Goal: Task Accomplishment & Management: Use online tool/utility

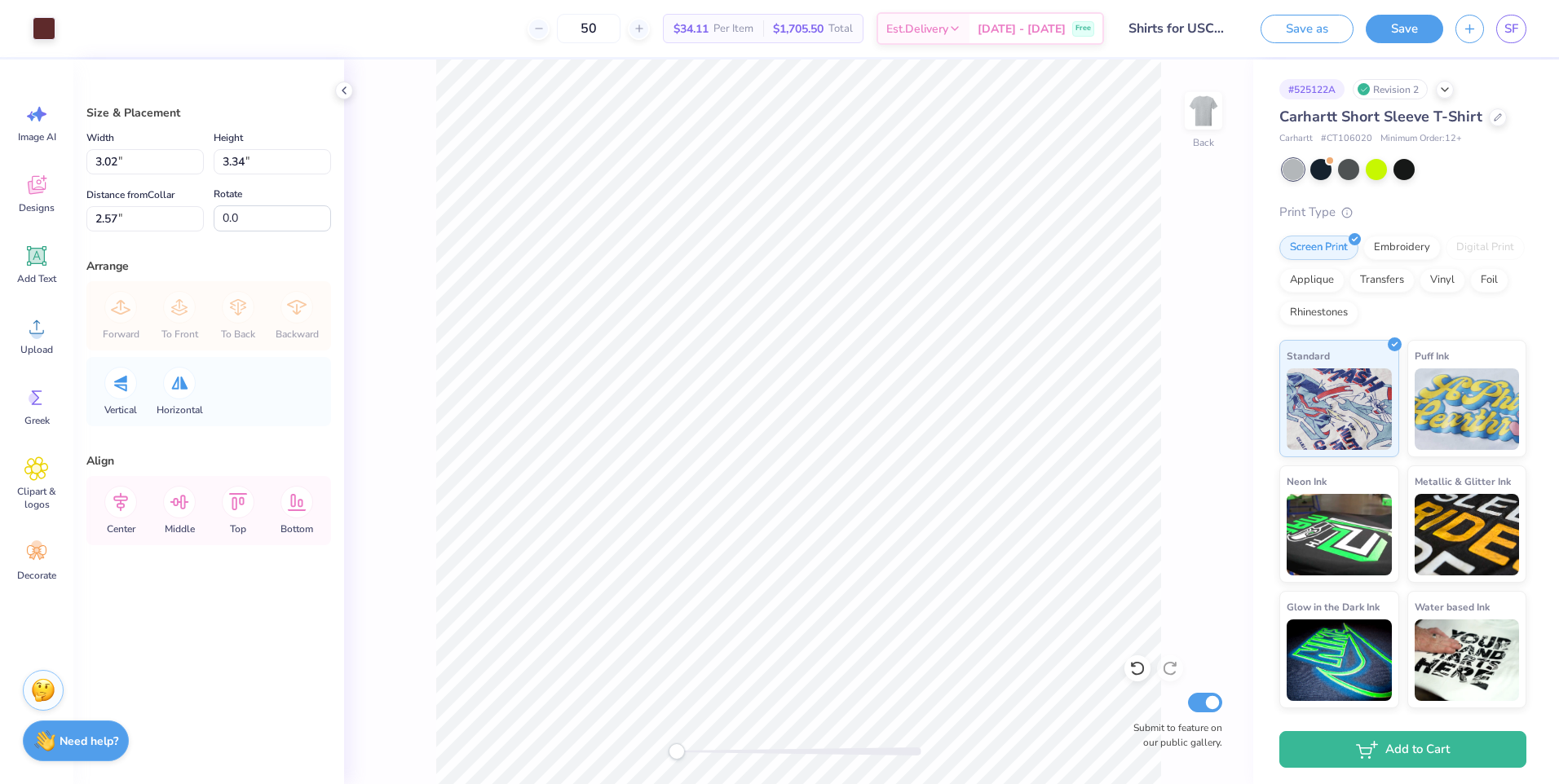
type input "2.23"
type input "2.47"
type input "0.50"
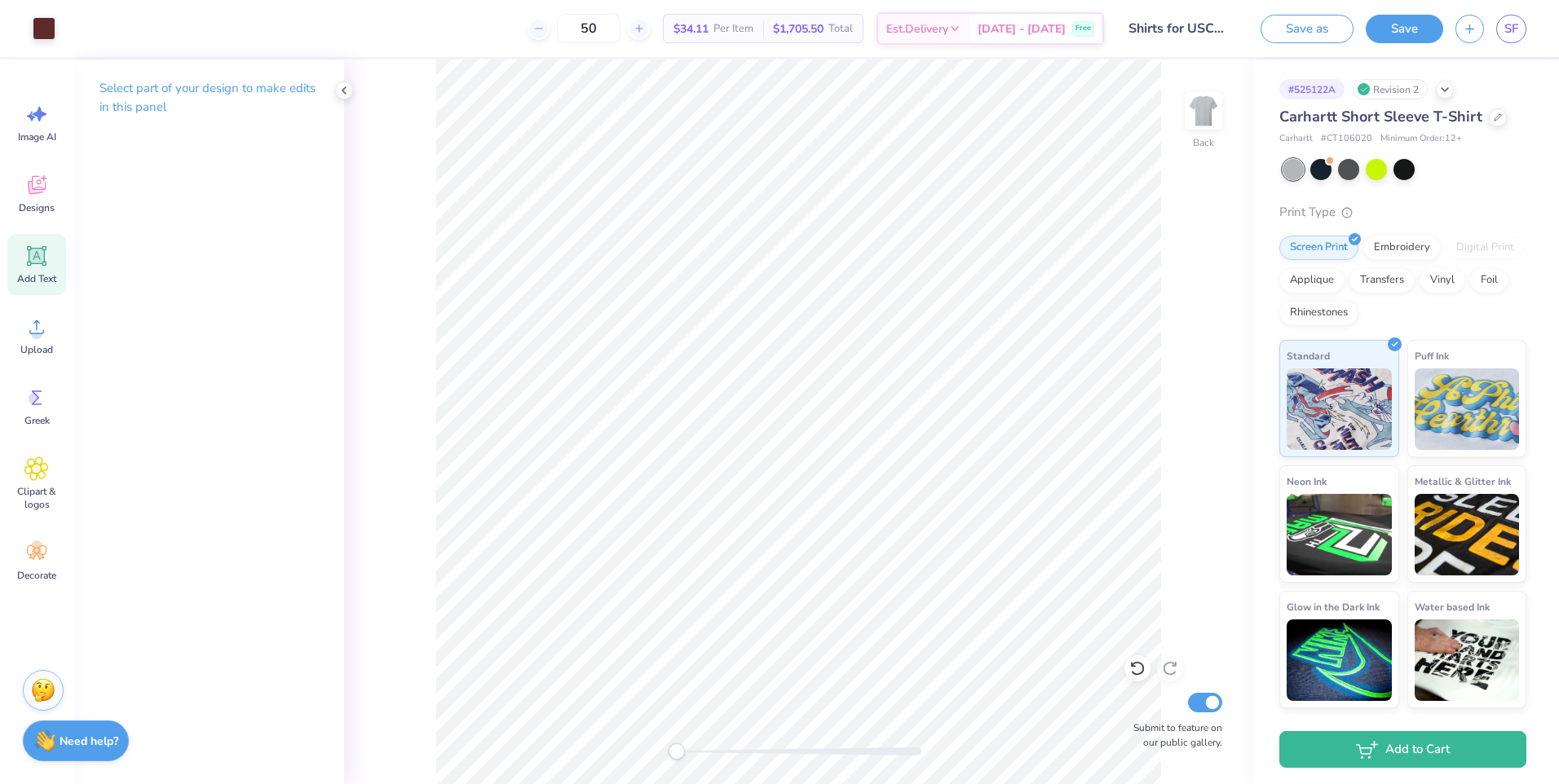
click at [38, 256] on icon at bounding box center [37, 257] width 16 height 16
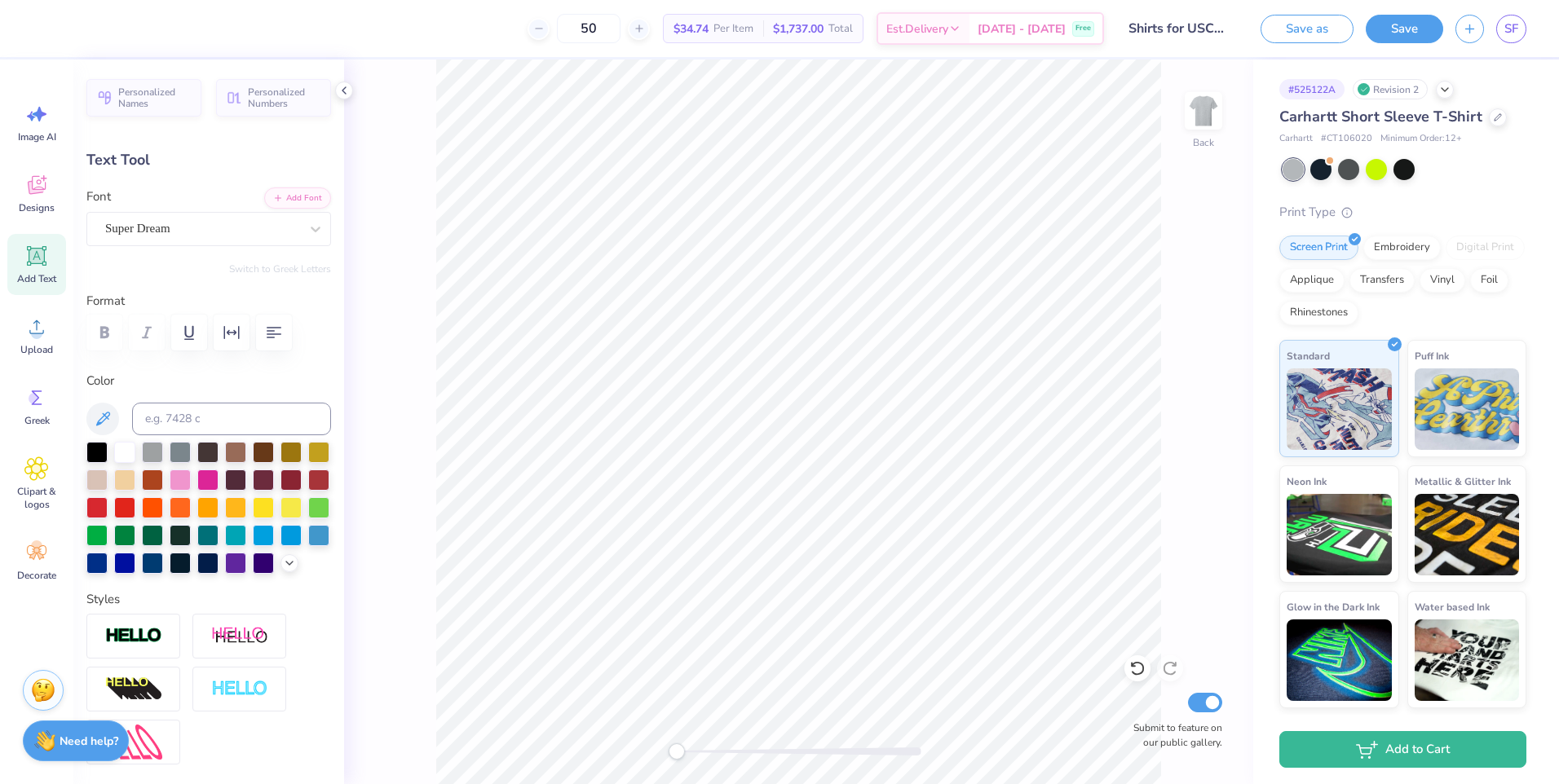
scroll to position [14, 3]
type textarea "T"
type textarea "Psychology Staff"
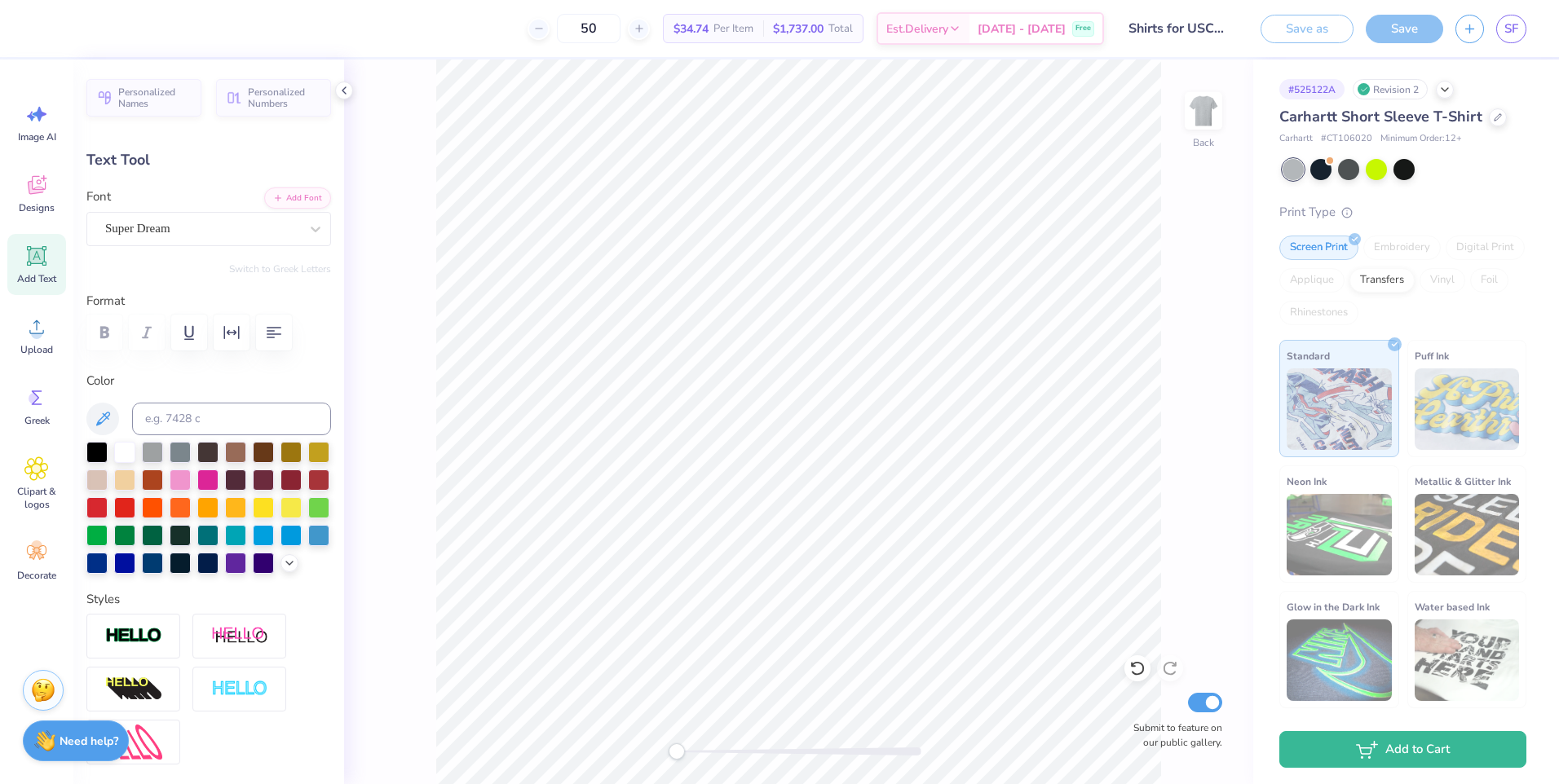
type input "15.44"
type input "1.74"
type input "10.88"
click at [308, 227] on icon at bounding box center [315, 228] width 16 height 16
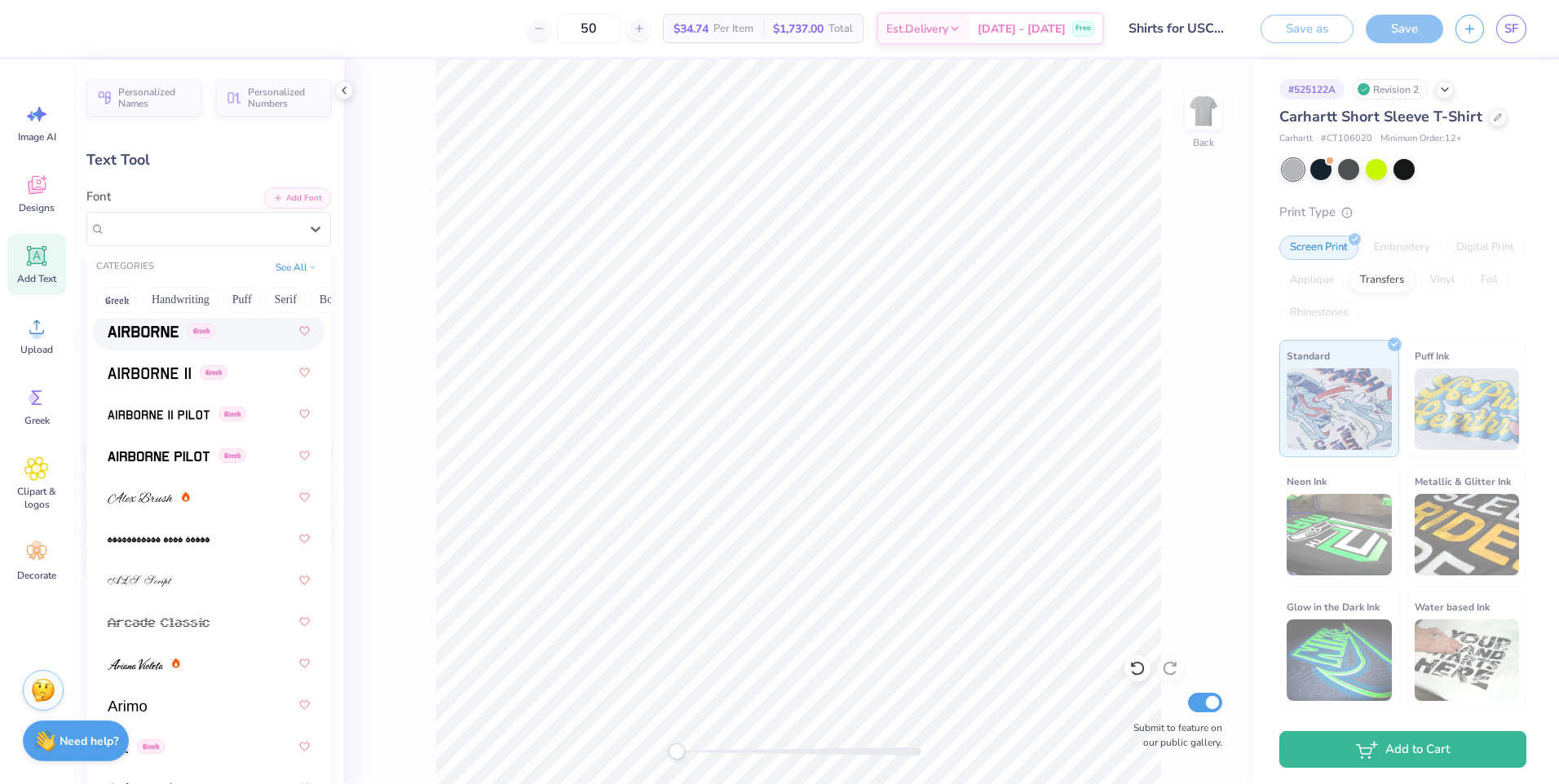
scroll to position [408, 0]
click at [144, 493] on img at bounding box center [140, 497] width 65 height 11
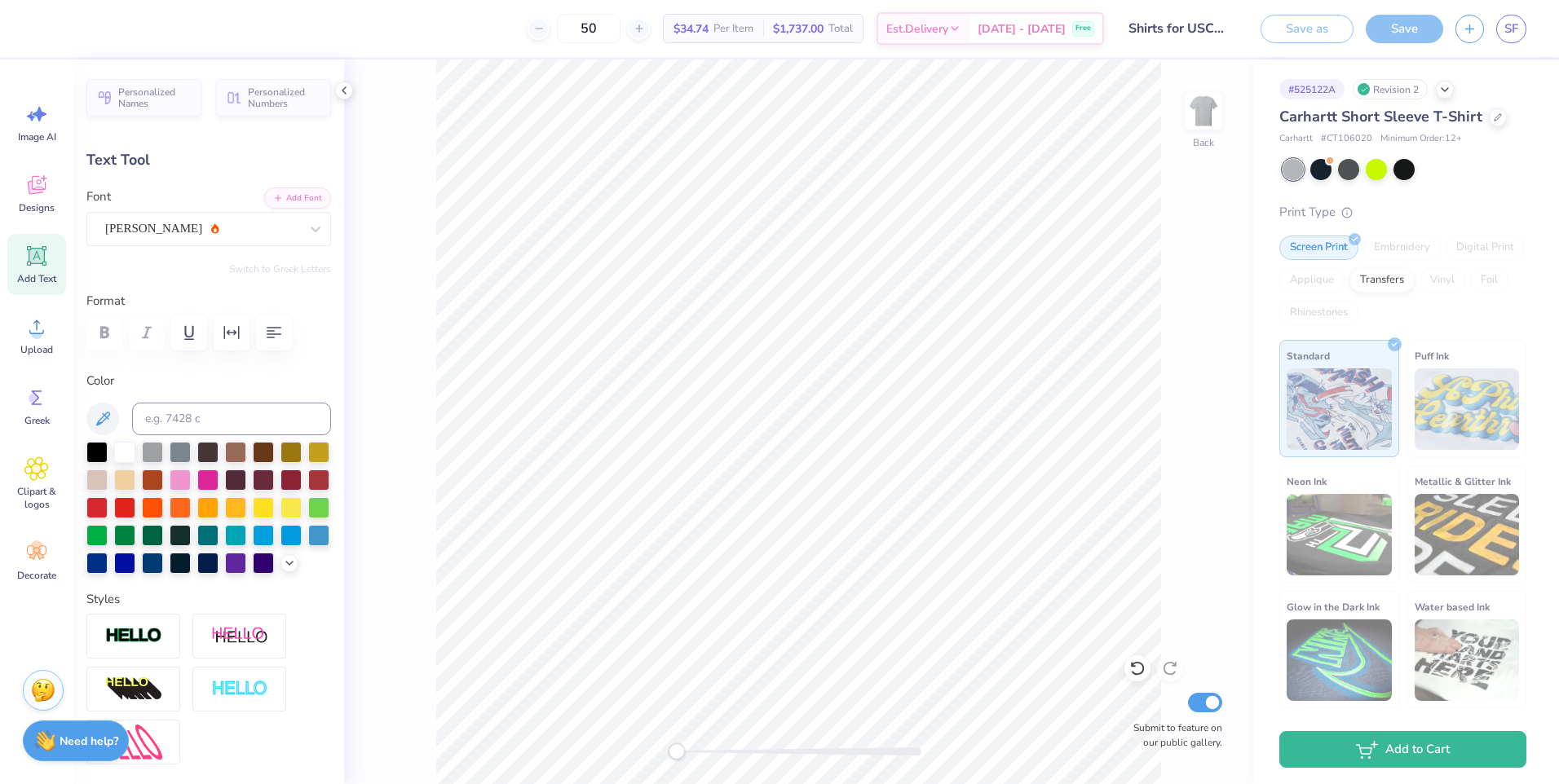
scroll to position [14, 7]
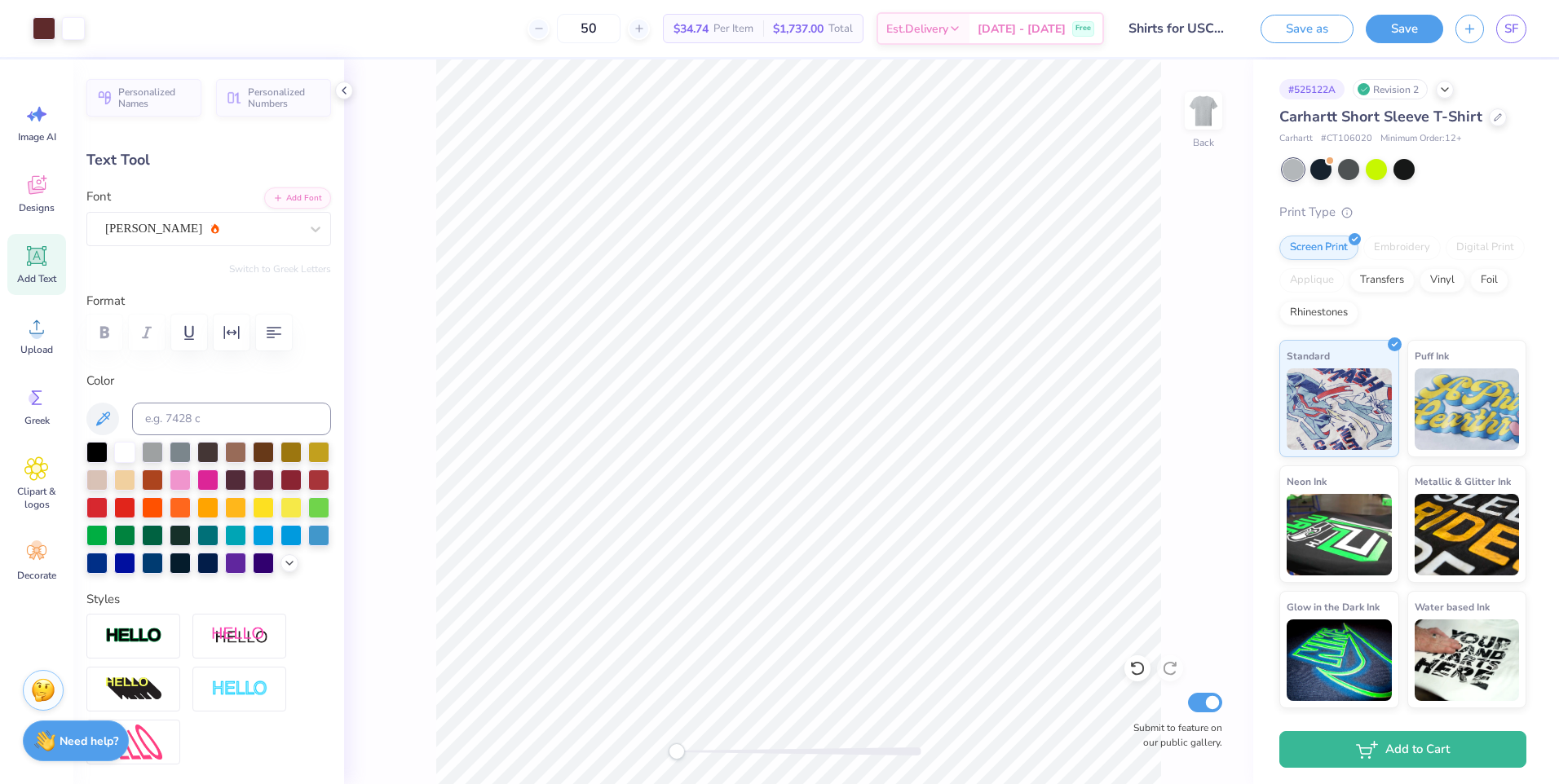
type input "12.25"
type input "1.67"
type input "10.92"
type input "4.57"
type input "0.62"
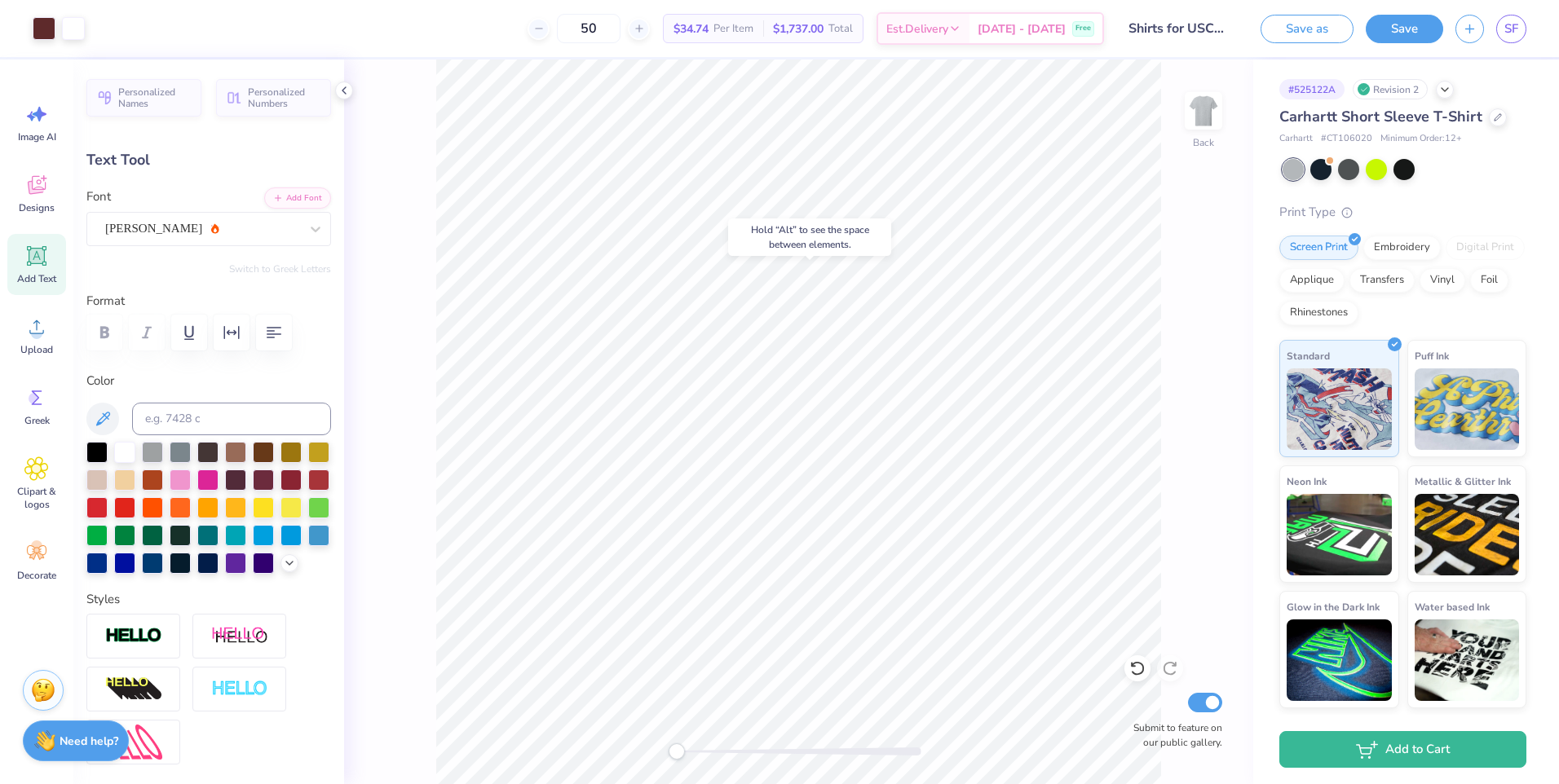
type input "3.39"
click at [281, 489] on div at bounding box center [291, 478] width 22 height 22
click at [1197, 110] on img at bounding box center [1204, 111] width 65 height 65
click at [1200, 109] on img at bounding box center [1204, 111] width 65 height 65
type input "4.26"
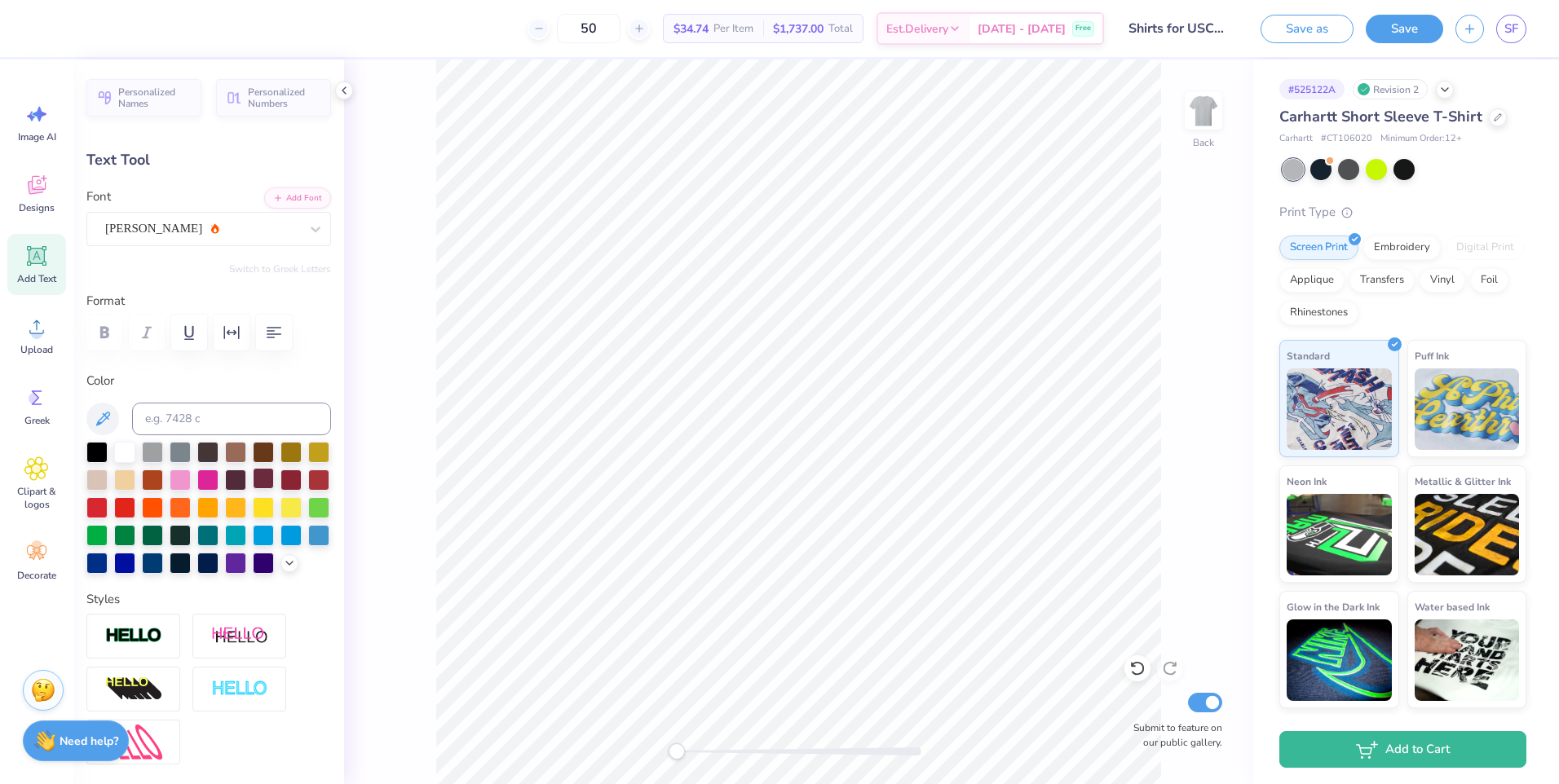
click at [274, 483] on div at bounding box center [263, 478] width 22 height 22
click at [281, 489] on div at bounding box center [291, 478] width 22 height 22
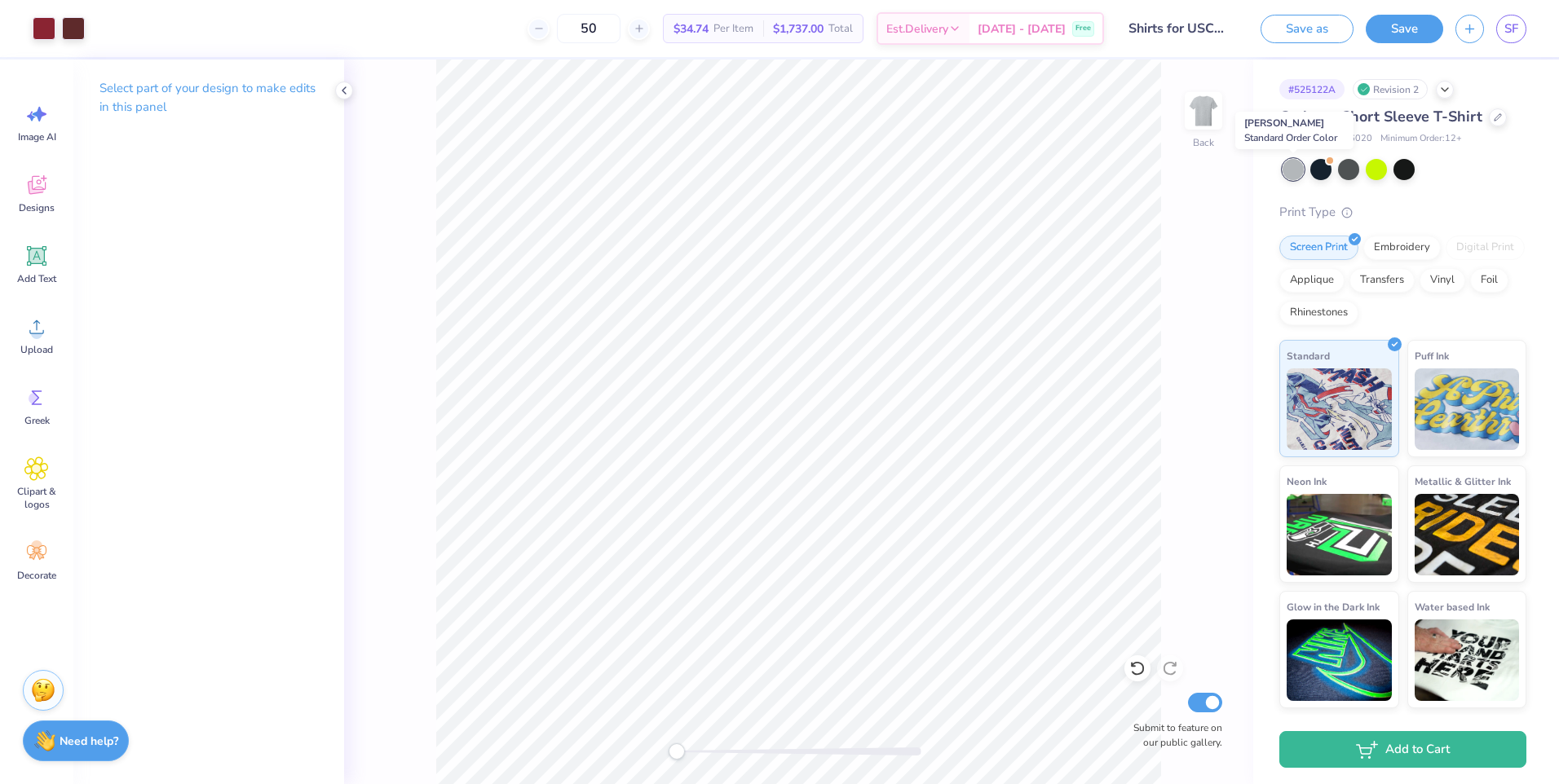
click at [1283, 171] on div at bounding box center [1293, 170] width 22 height 22
click at [1315, 173] on div at bounding box center [1321, 168] width 22 height 22
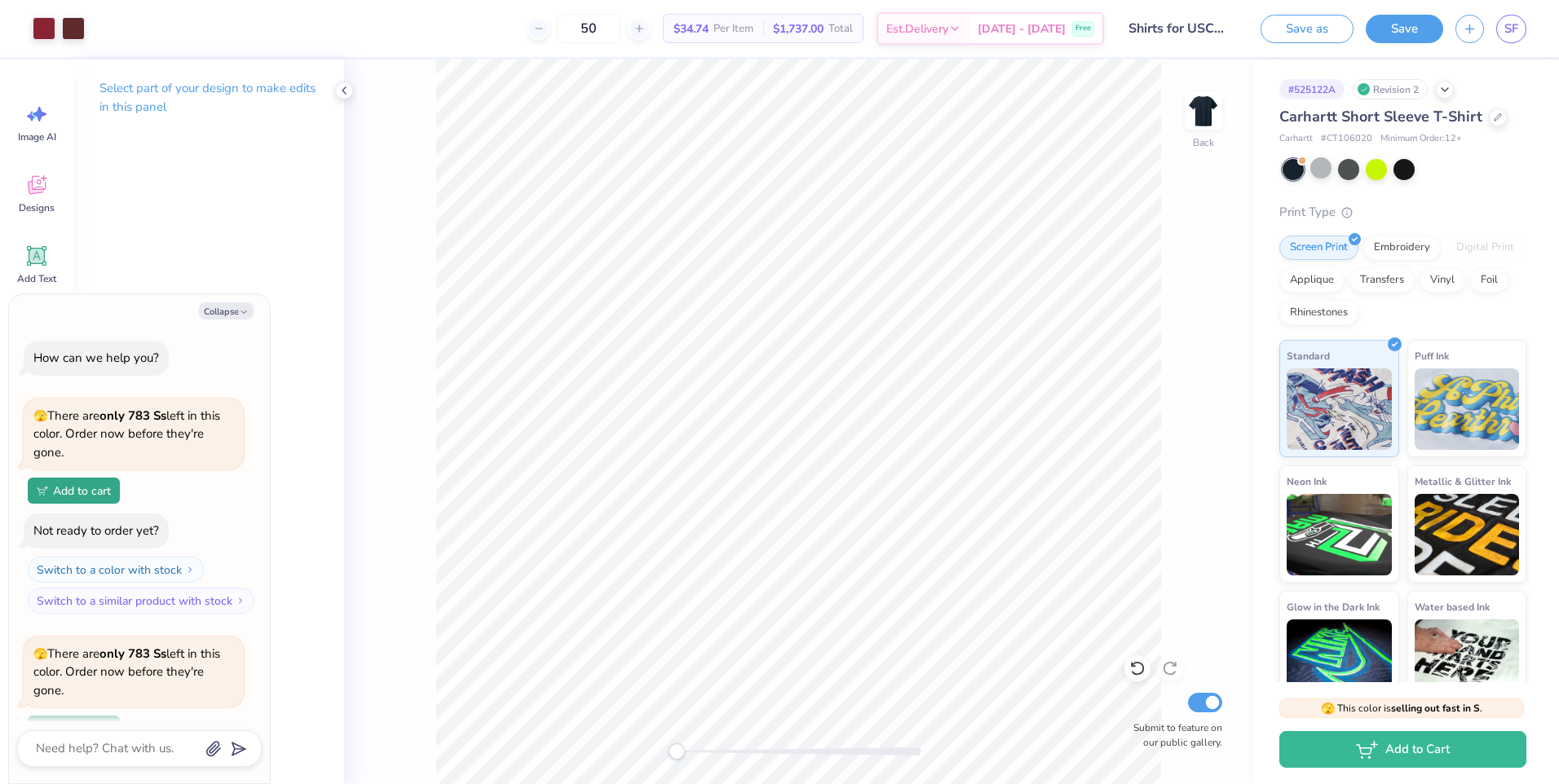
scroll to position [143, 0]
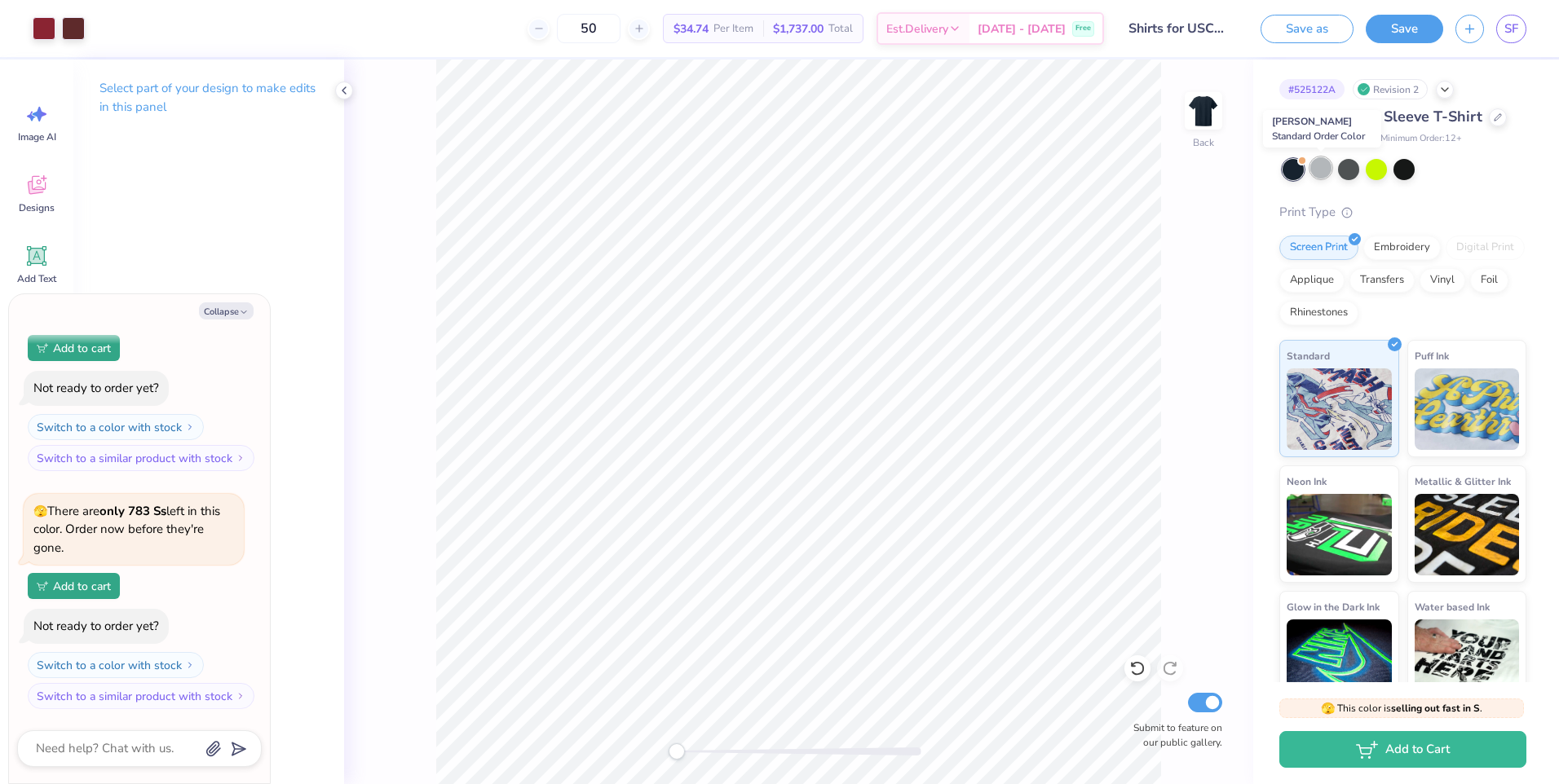
click at [1322, 169] on div at bounding box center [1321, 168] width 22 height 22
click at [390, 252] on div "Back Submit to feature on our public gallery." at bounding box center [798, 421] width 909 height 725
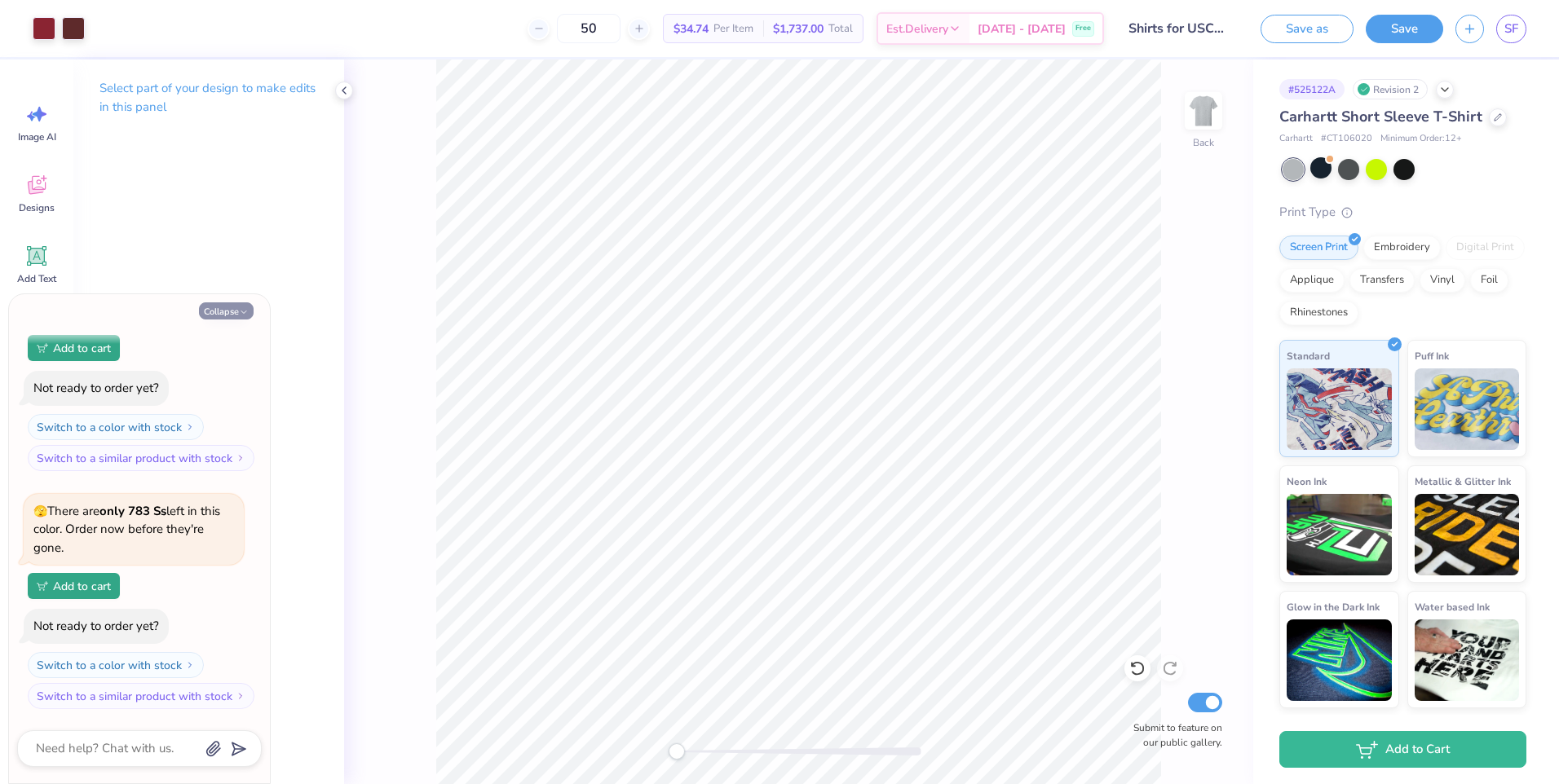
click at [226, 311] on button "Collapse" at bounding box center [226, 311] width 54 height 17
type textarea "x"
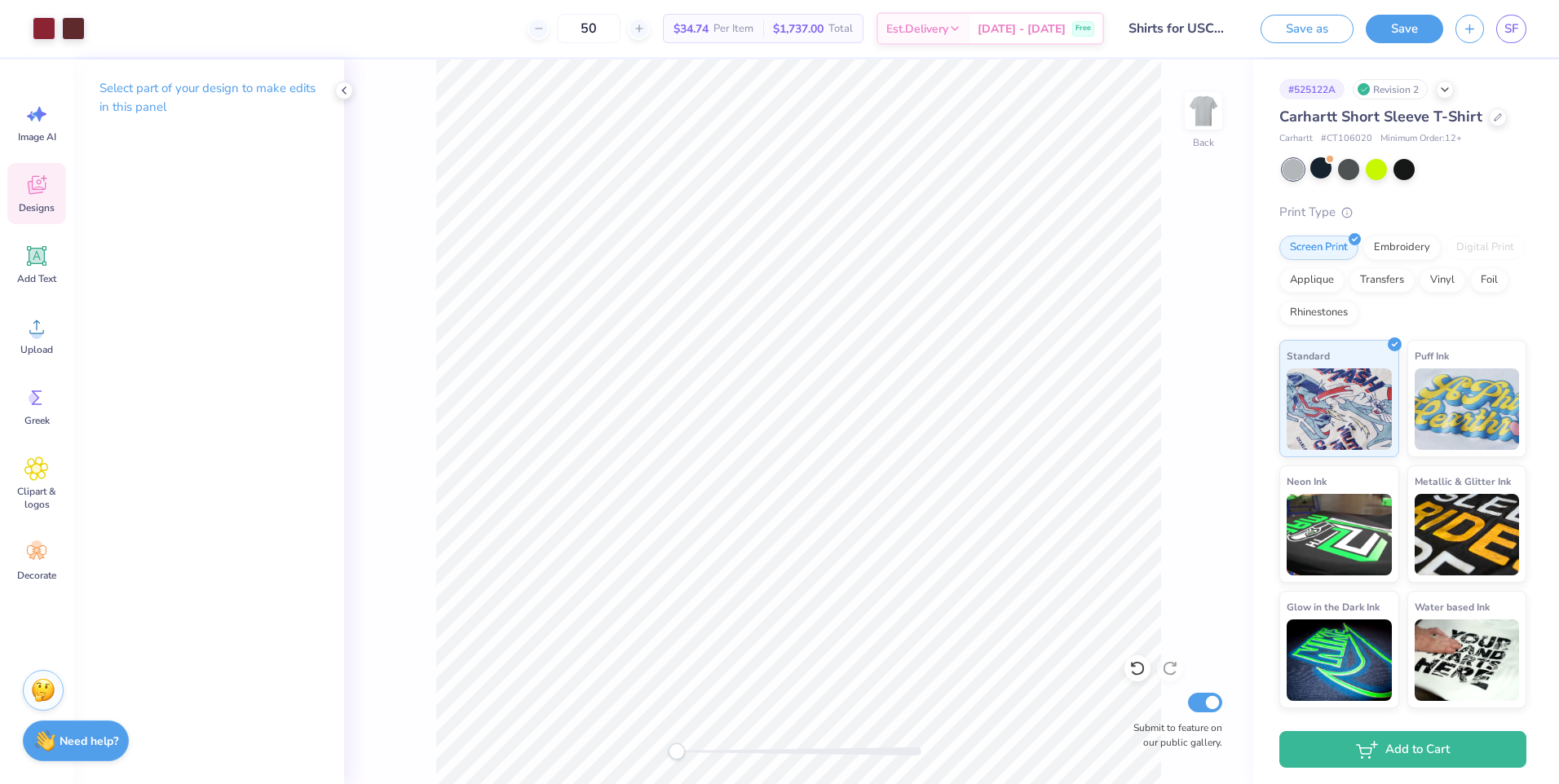
click at [35, 194] on icon at bounding box center [36, 185] width 24 height 24
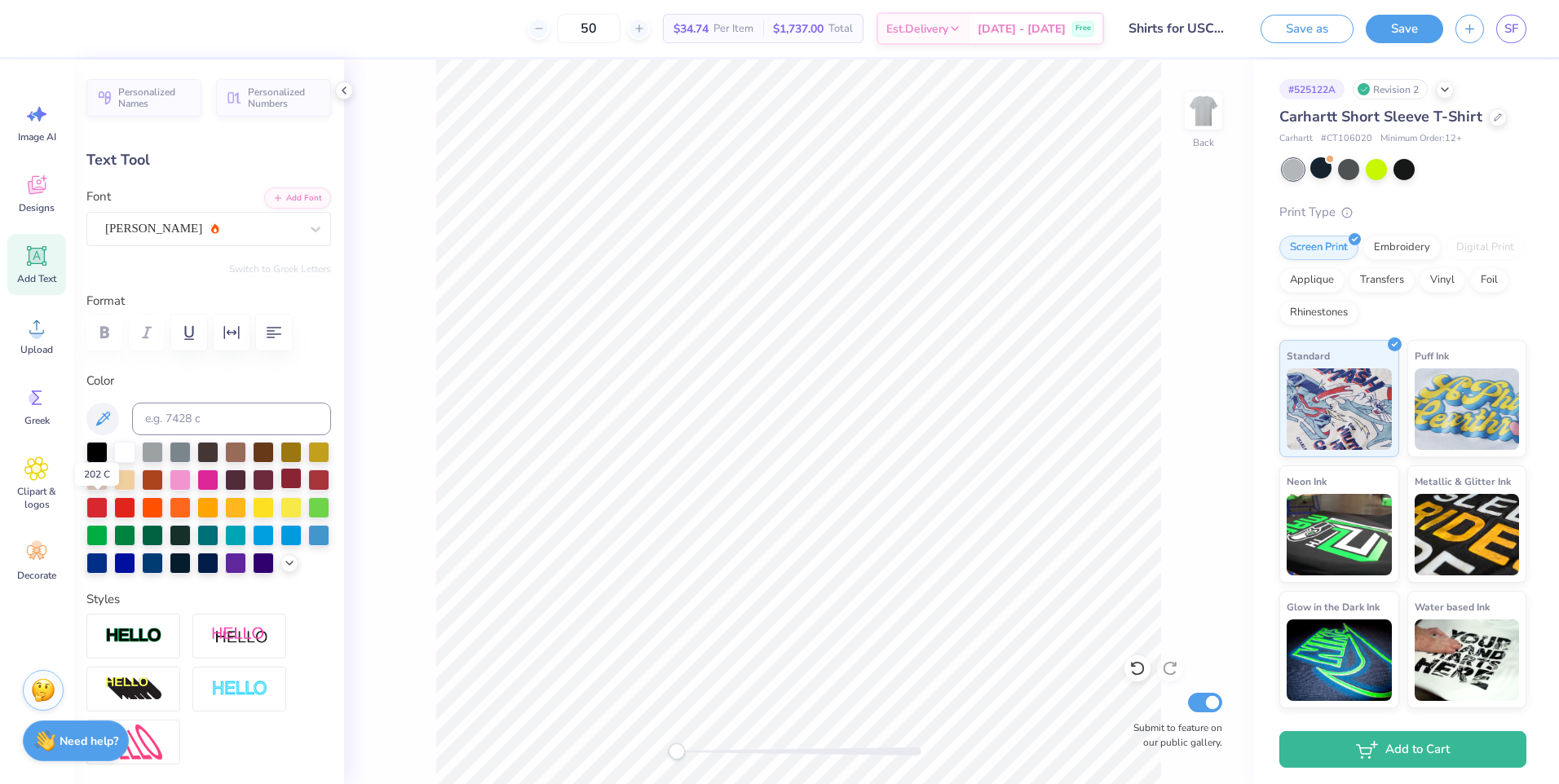
click at [281, 489] on div at bounding box center [291, 478] width 22 height 22
click at [274, 474] on div at bounding box center [263, 478] width 22 height 22
click at [281, 489] on div at bounding box center [291, 478] width 22 height 22
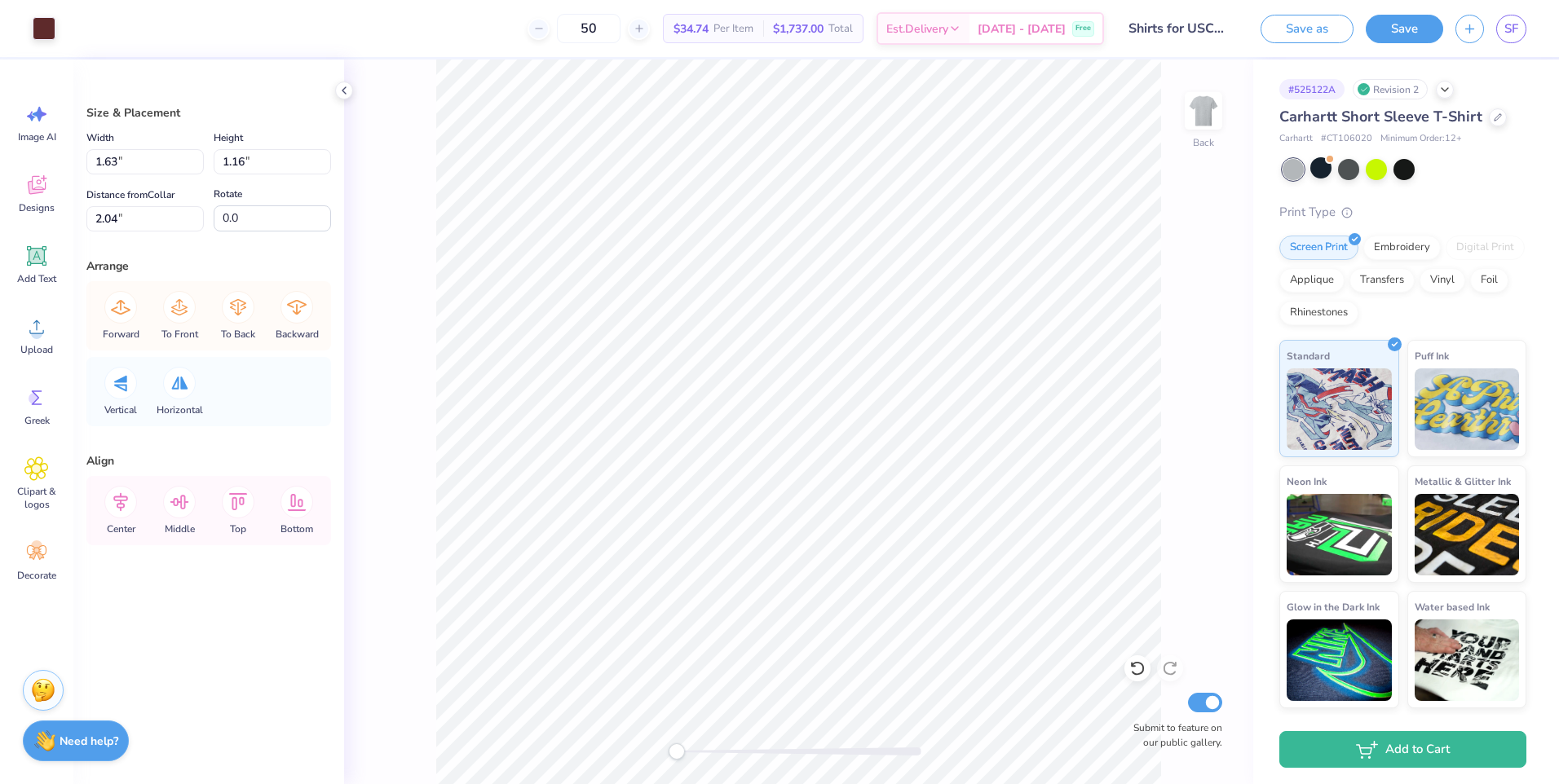
type input "2.23"
type input "0.80"
type input "1.41"
type input "0.11"
type input "0.52"
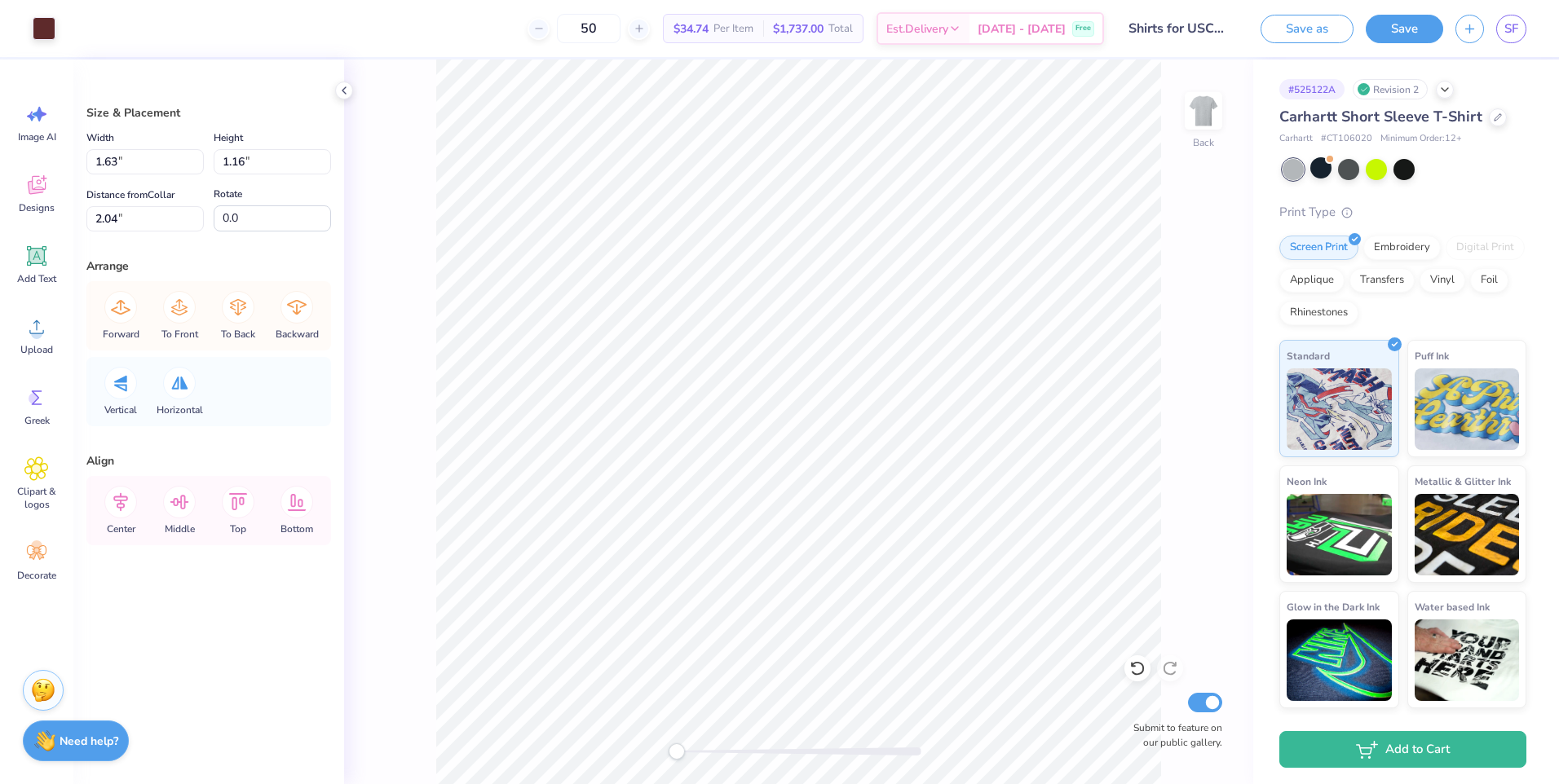
type input "2.10"
type input "2.23"
type input "0.80"
type input "1.41"
click at [918, 248] on li "Cut" at bounding box center [959, 252] width 128 height 33
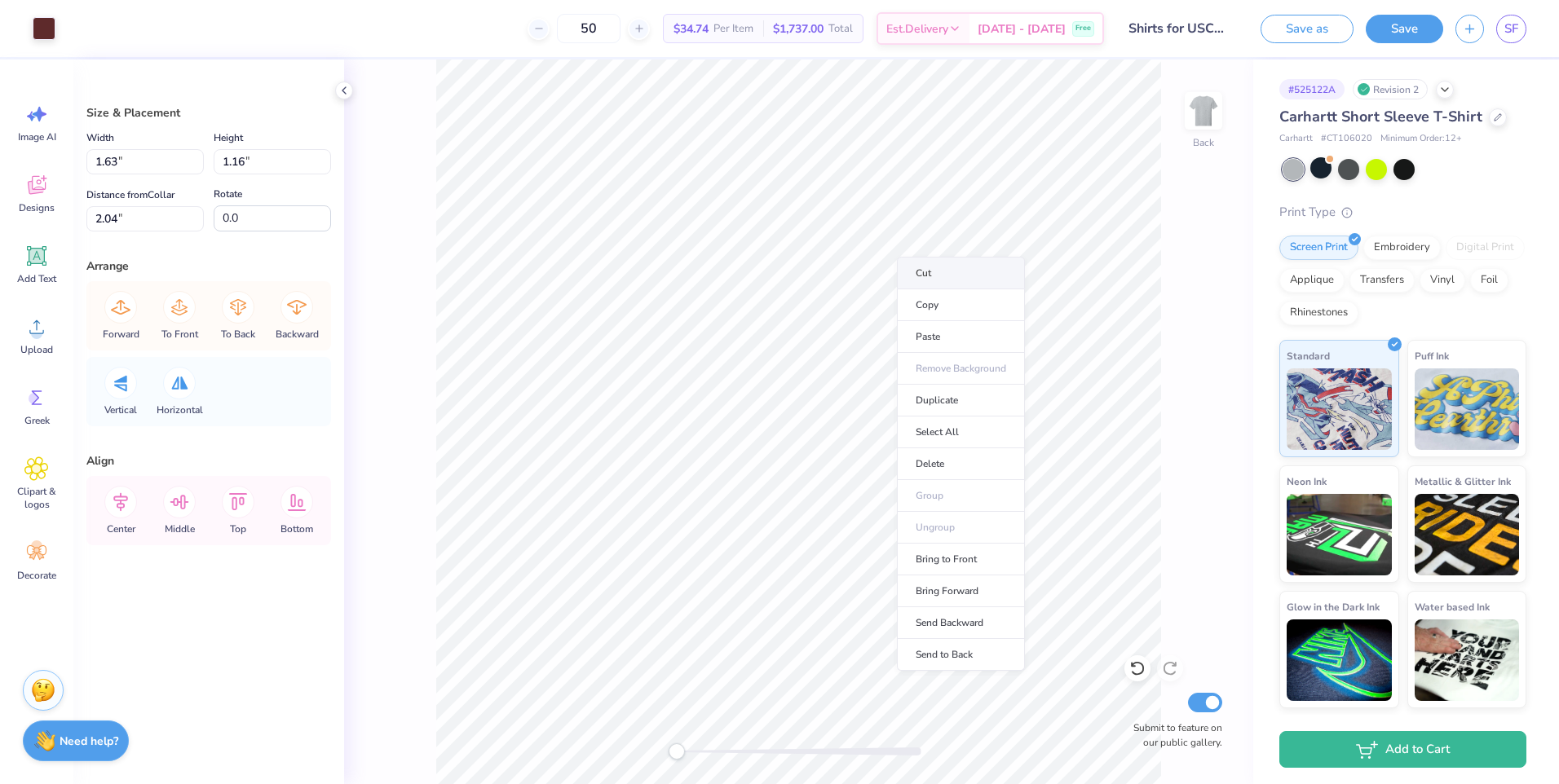
click at [914, 269] on li "Cut" at bounding box center [961, 273] width 128 height 33
click at [926, 271] on li "Cut" at bounding box center [970, 278] width 128 height 33
click at [900, 255] on li "Cut" at bounding box center [947, 264] width 128 height 33
click at [920, 288] on li "Cut" at bounding box center [959, 295] width 128 height 33
click at [920, 262] on li "Cut" at bounding box center [963, 264] width 128 height 33
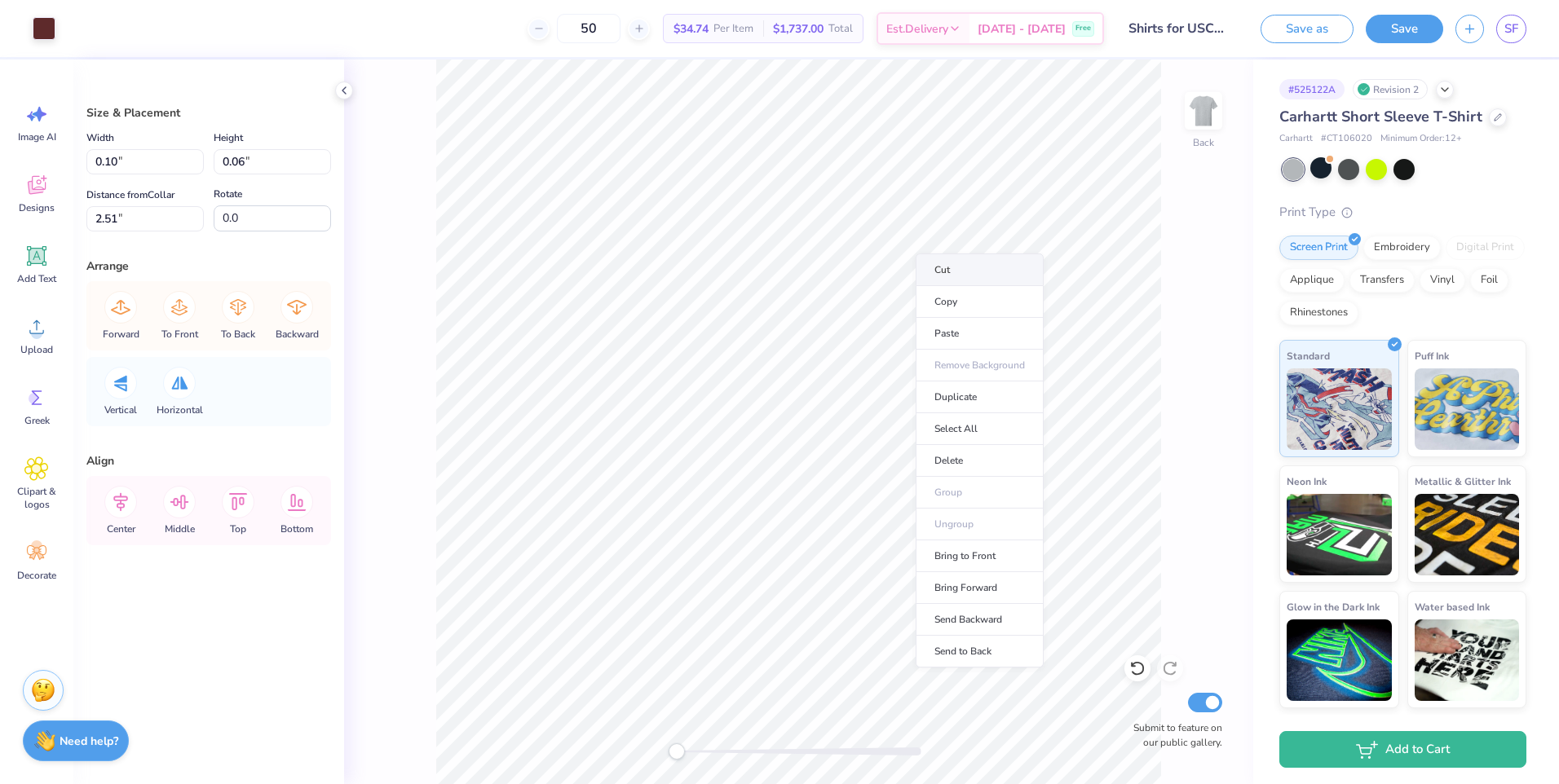
click at [928, 271] on li "Cut" at bounding box center [980, 270] width 128 height 33
click at [933, 266] on li "Cut" at bounding box center [982, 271] width 128 height 33
click at [918, 254] on li "Cut" at bounding box center [963, 260] width 128 height 33
click at [933, 262] on li "Cut" at bounding box center [982, 266] width 128 height 33
click at [930, 262] on li "Cut" at bounding box center [982, 268] width 128 height 33
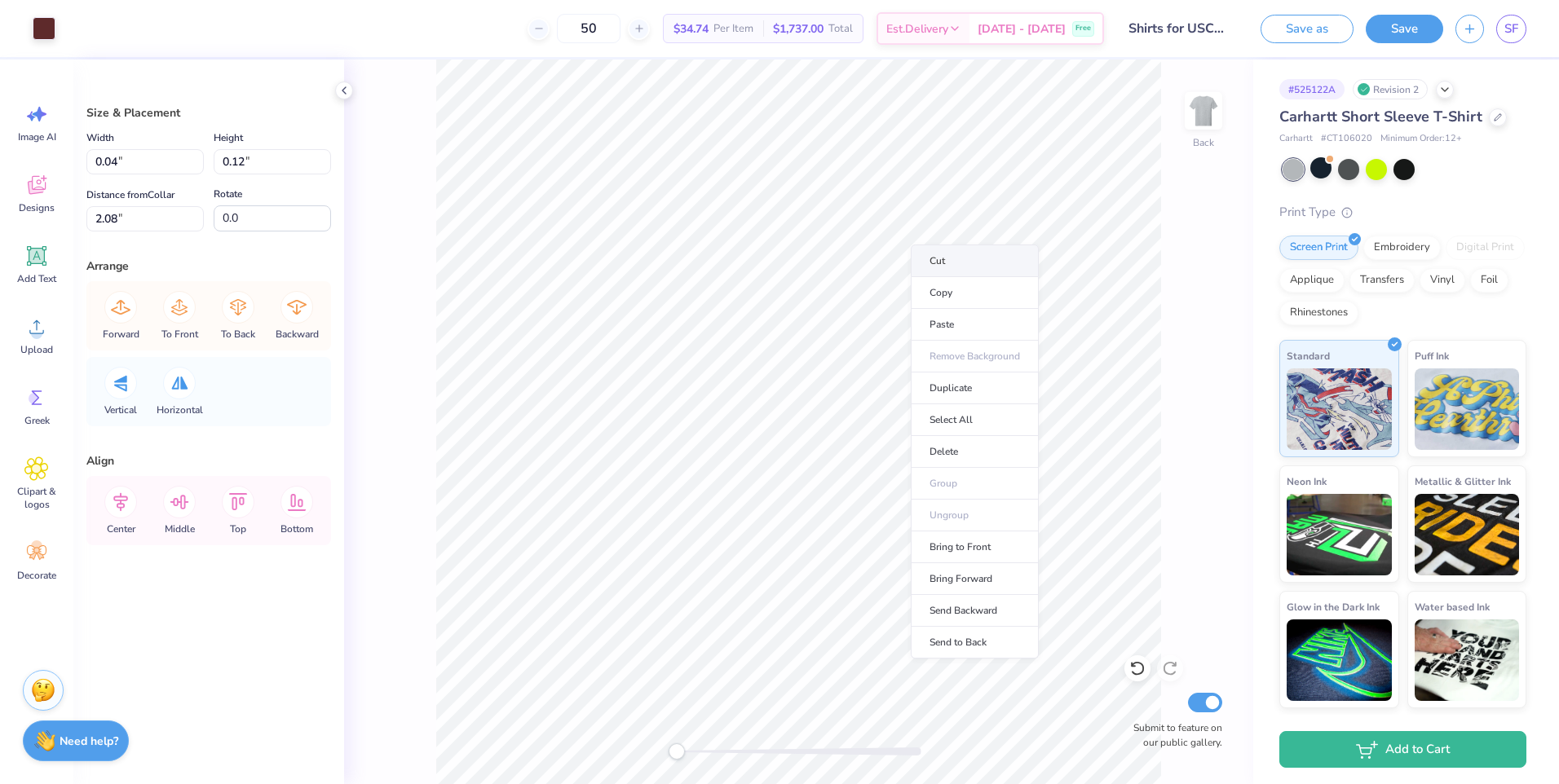
click at [931, 257] on li "Cut" at bounding box center [975, 261] width 128 height 33
click at [937, 264] on li "Cut" at bounding box center [982, 269] width 128 height 33
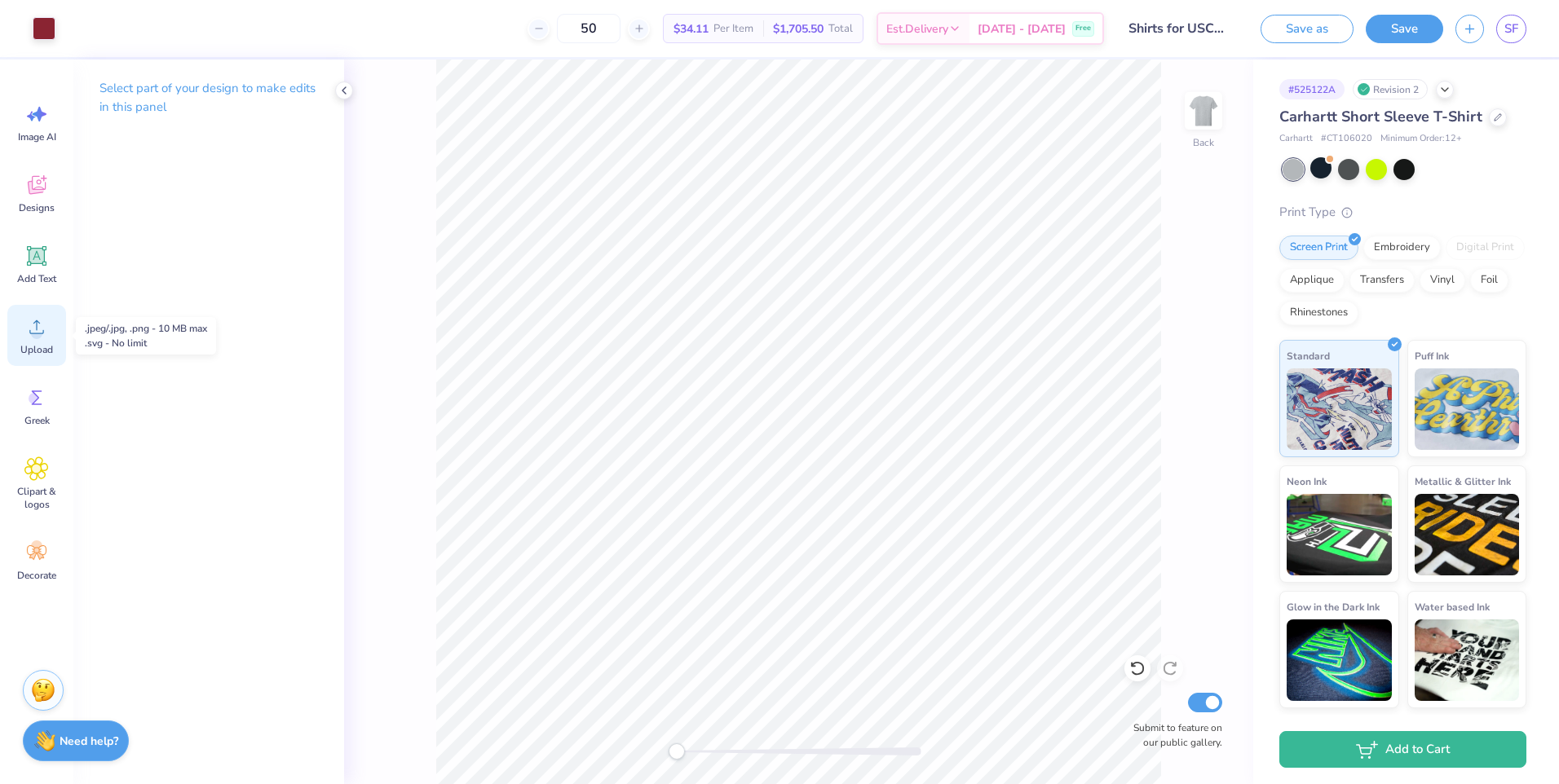
click at [28, 336] on icon at bounding box center [36, 327] width 24 height 24
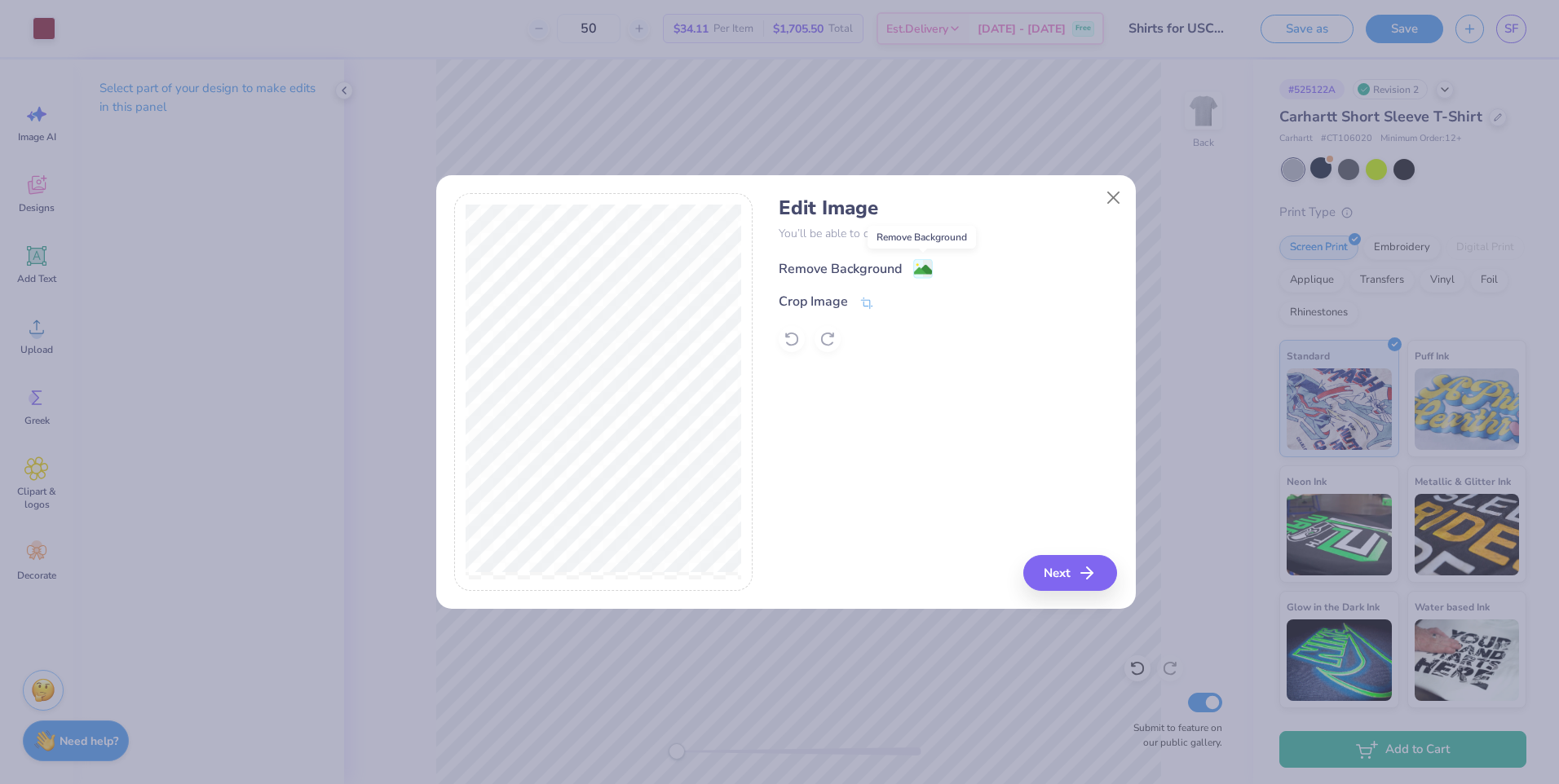
click at [919, 264] on image at bounding box center [923, 270] width 18 height 18
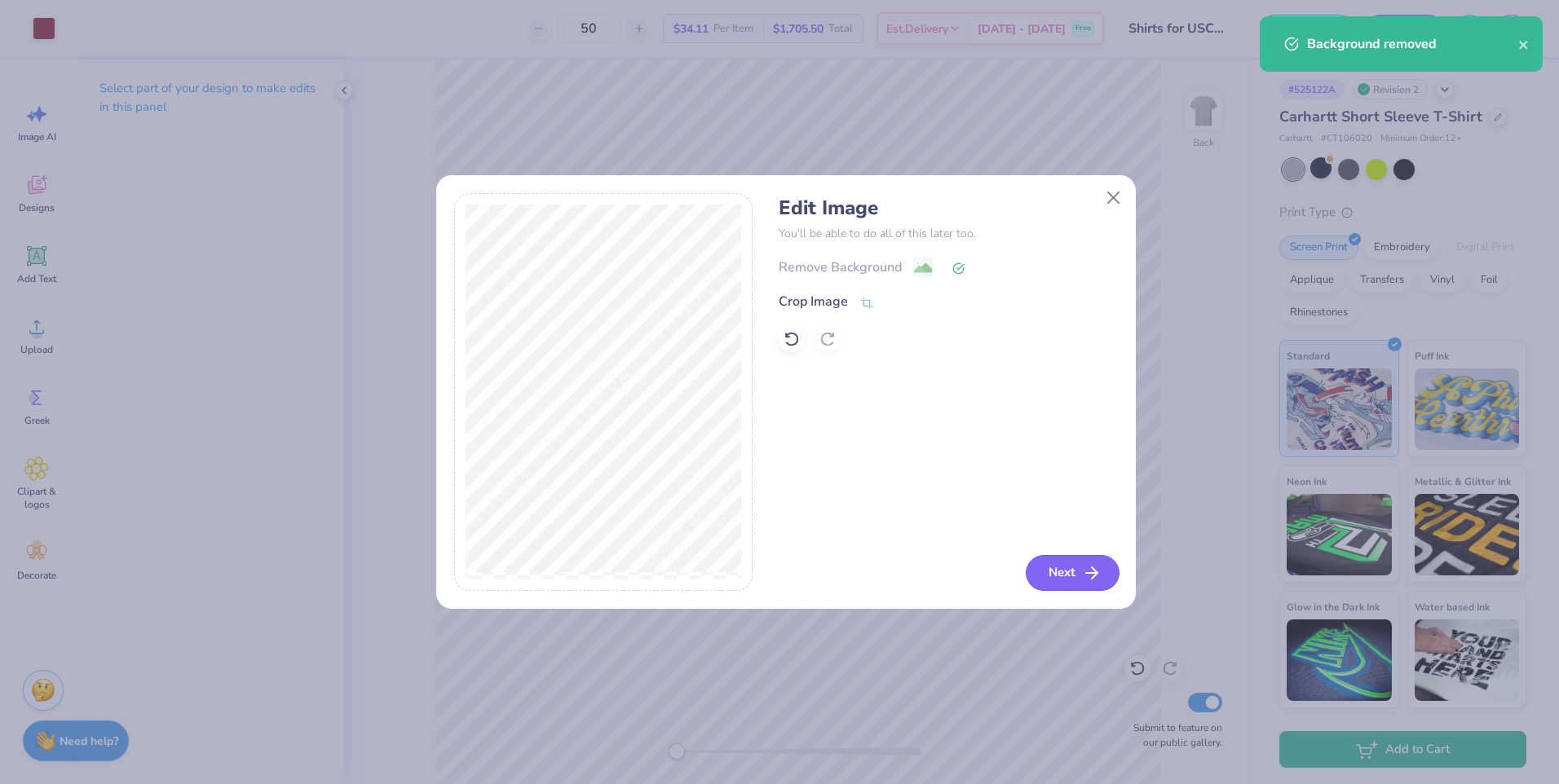
click at [1057, 567] on button "Next" at bounding box center [1072, 573] width 94 height 36
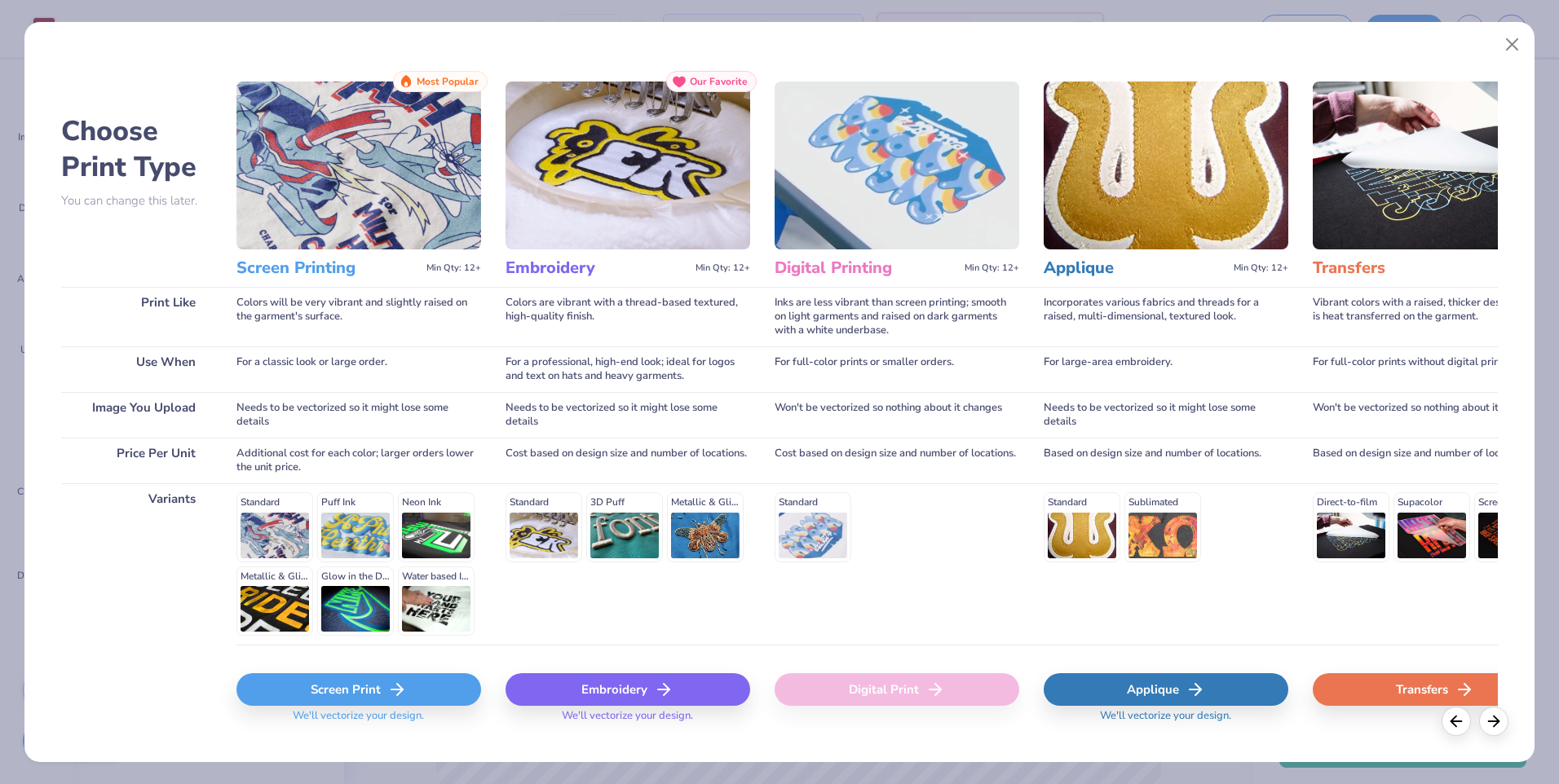
click at [321, 688] on div "Screen Print" at bounding box center [359, 690] width 245 height 33
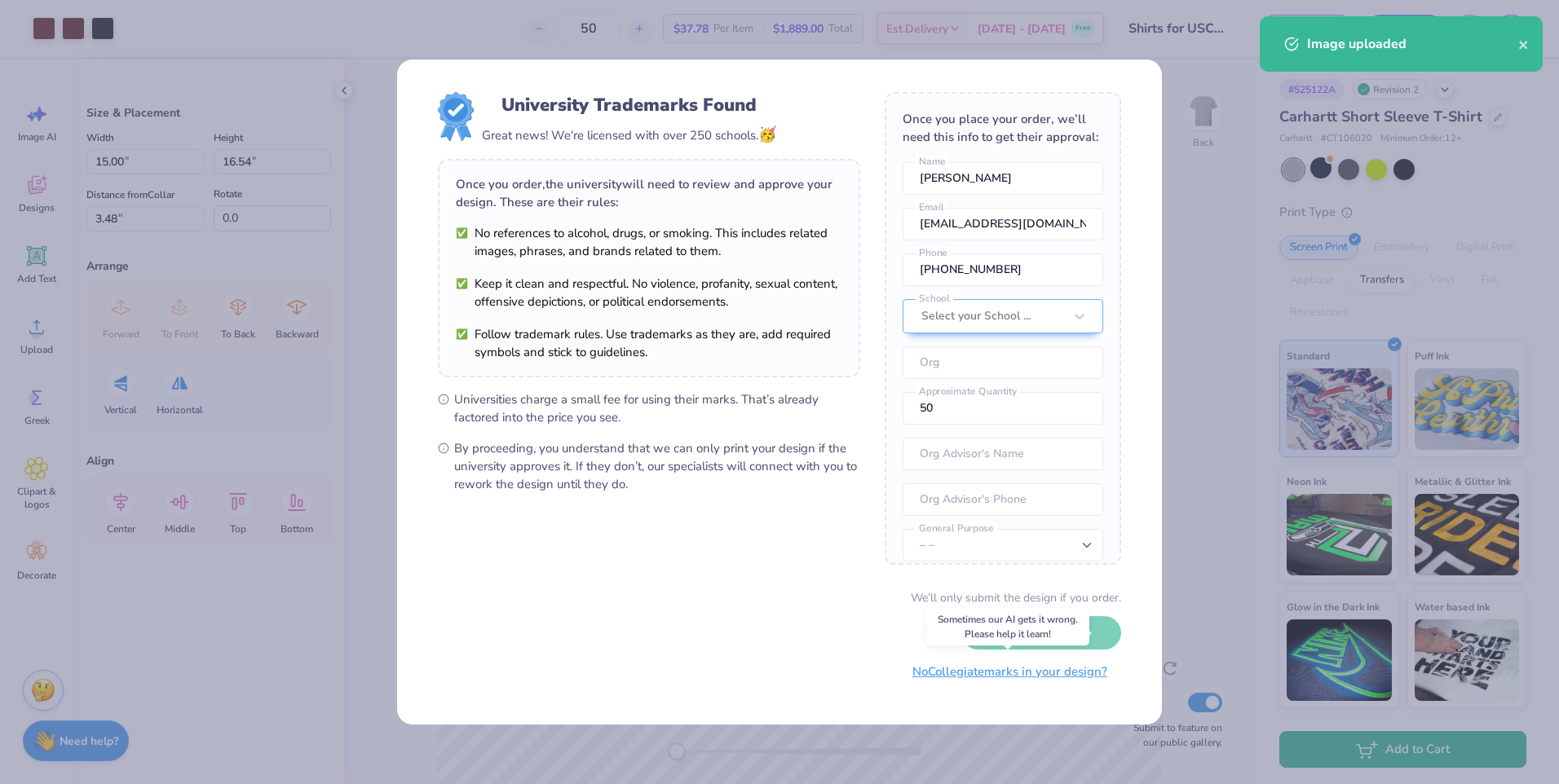
click at [1003, 673] on button "No Collegiate marks in your design?" at bounding box center [1010, 672] width 222 height 34
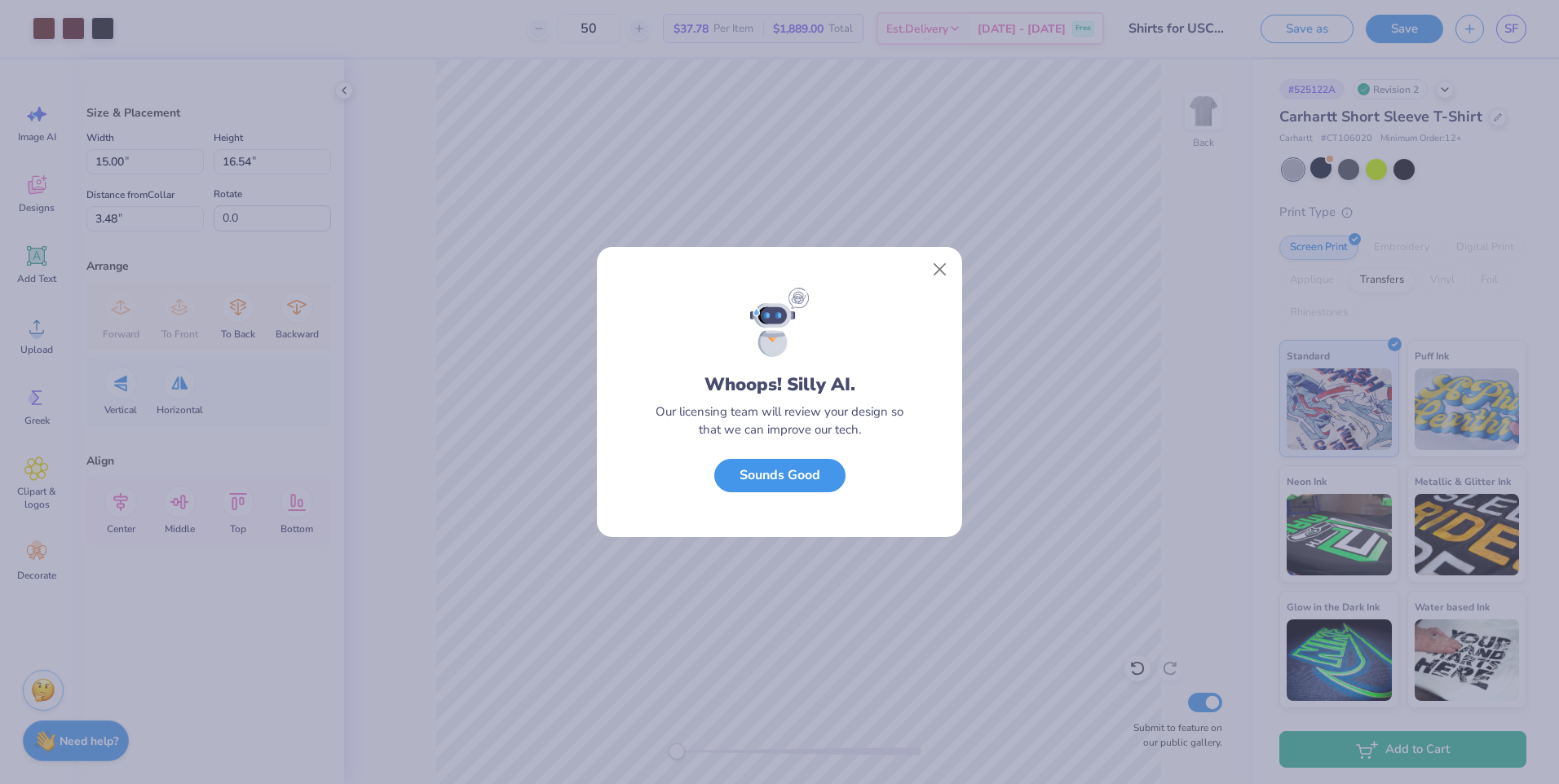
click at [795, 480] on button "Sounds Good" at bounding box center [780, 476] width 131 height 34
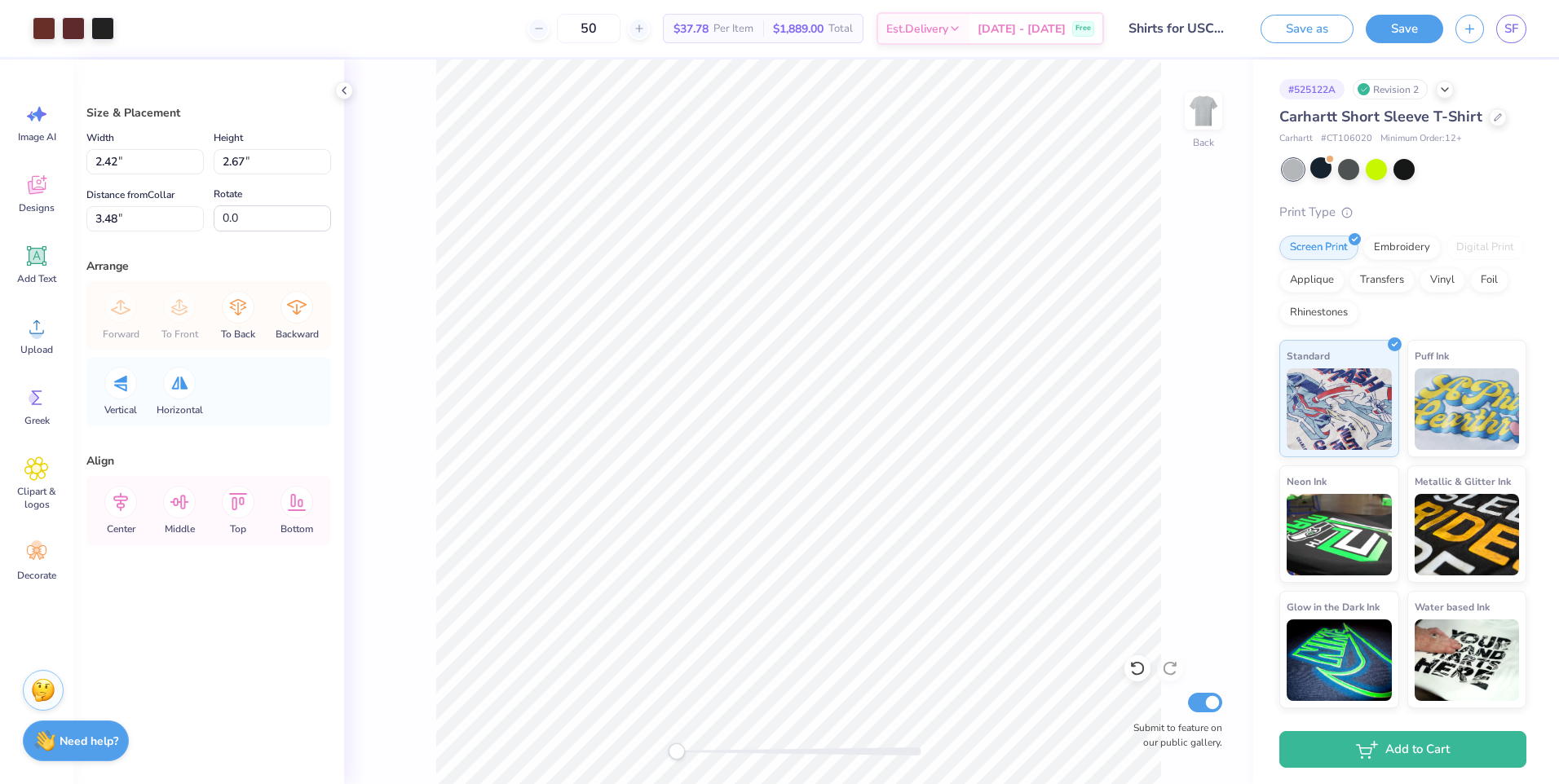
type input "2.42"
type input "2.67"
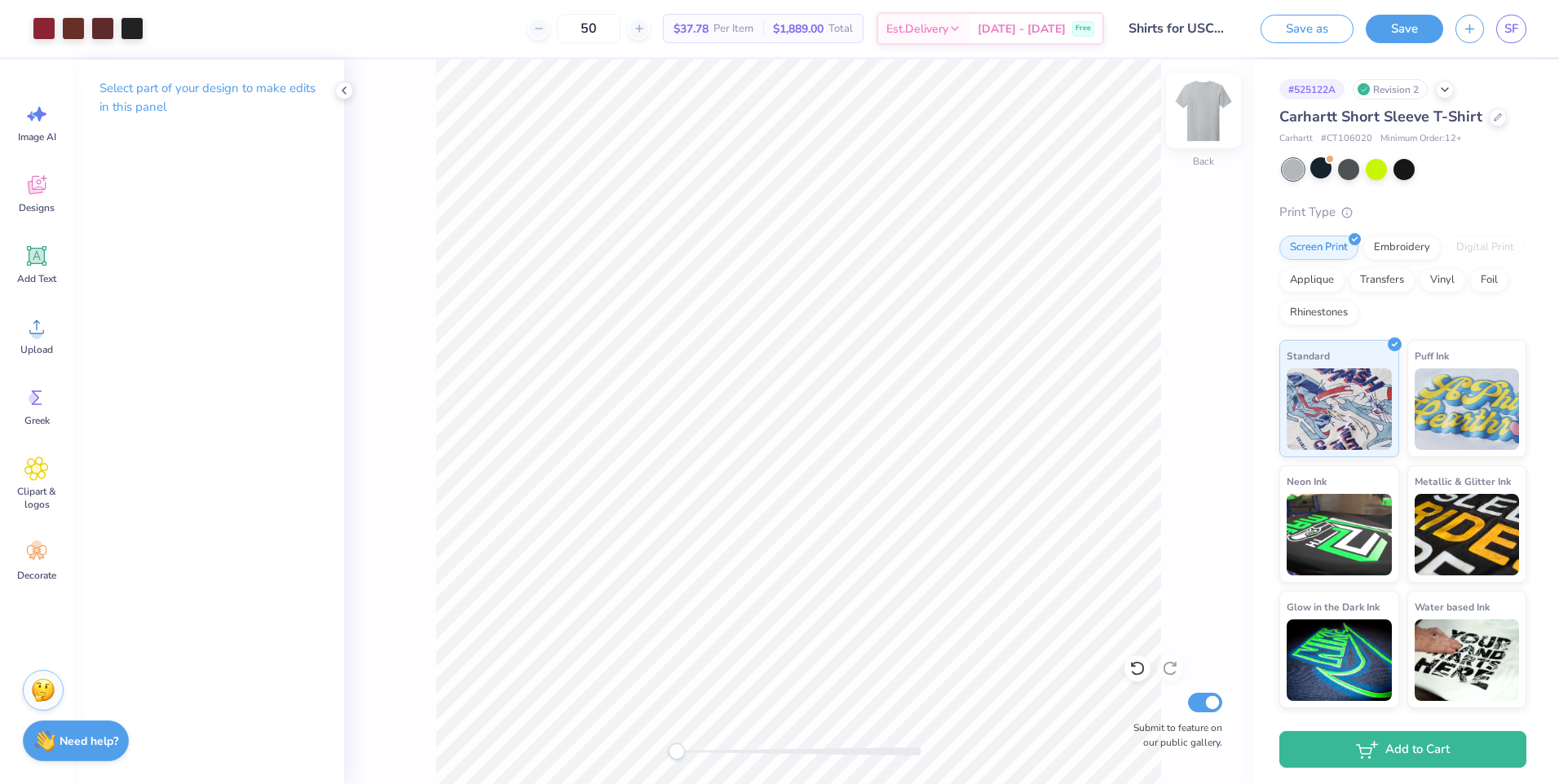
click at [1196, 114] on img at bounding box center [1204, 111] width 65 height 65
